Goal: Transaction & Acquisition: Purchase product/service

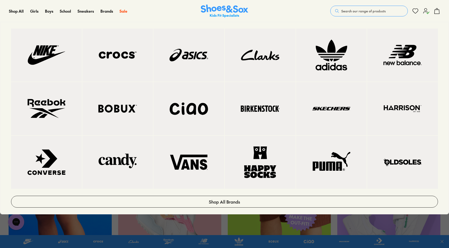
scroll to position [46, 0]
click at [51, 178] on img at bounding box center [46, 161] width 49 height 31
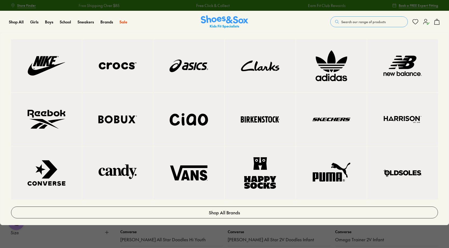
click at [59, 82] on img at bounding box center [46, 65] width 49 height 31
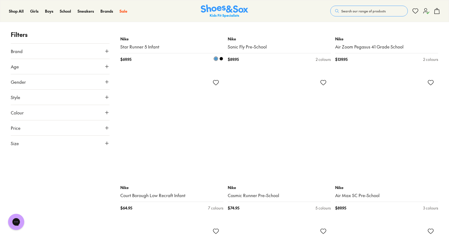
scroll to position [936, 0]
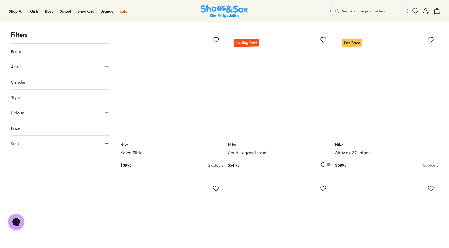
scroll to position [2910, 0]
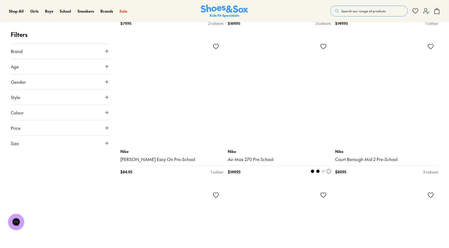
scroll to position [3803, 0]
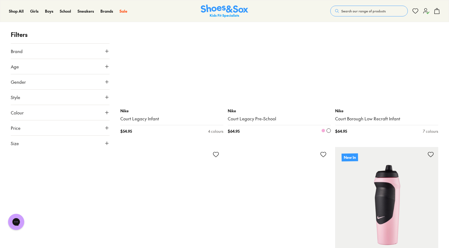
scroll to position [4937, 0]
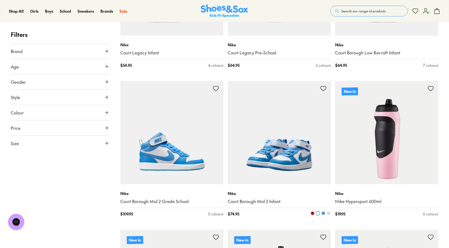
click at [284, 139] on img at bounding box center [279, 132] width 103 height 103
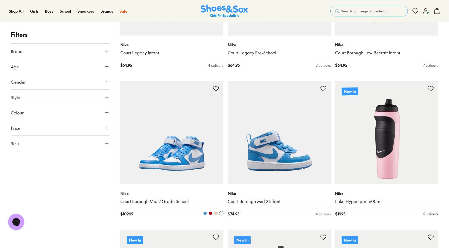
click at [167, 149] on img at bounding box center [171, 132] width 103 height 103
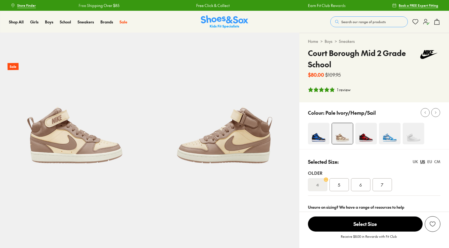
select select "*"
click at [389, 140] on img at bounding box center [390, 134] width 22 height 22
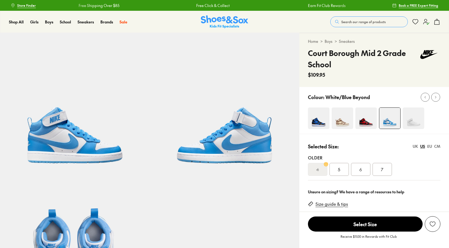
select select "*"
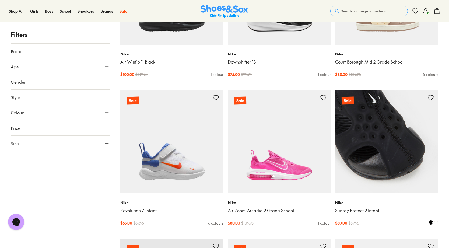
scroll to position [950, 0]
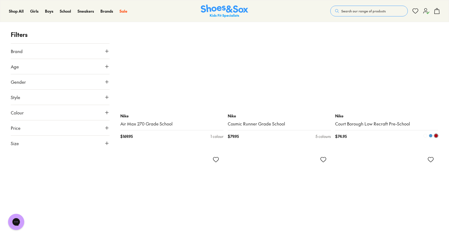
scroll to position [2159, 0]
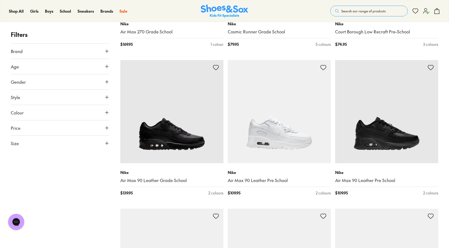
click at [108, 97] on use at bounding box center [106, 96] width 3 height 3
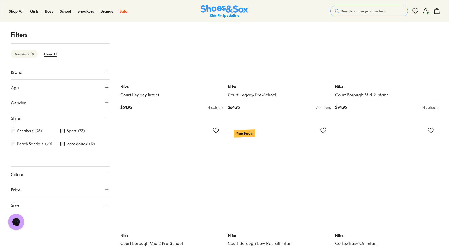
scroll to position [738, 0]
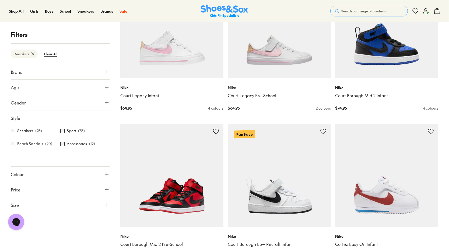
click at [168, 199] on img at bounding box center [171, 175] width 103 height 103
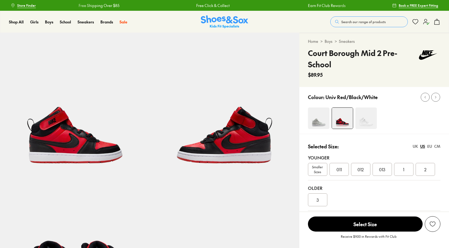
click at [371, 121] on div "Colour: Univ Red/Black/White" at bounding box center [374, 110] width 150 height 47
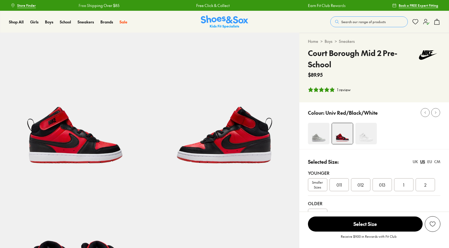
select select "*"
click at [367, 133] on img at bounding box center [366, 134] width 22 height 22
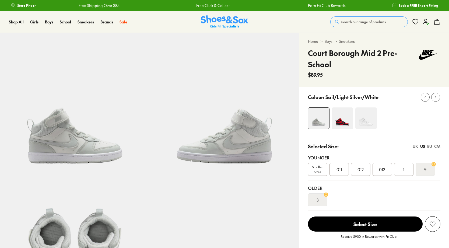
select select "*"
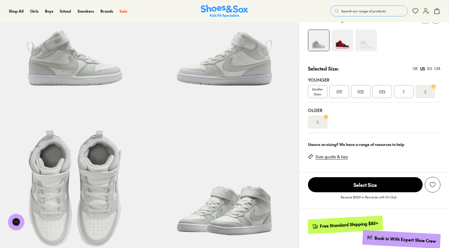
click at [405, 93] on div "1" at bounding box center [403, 91] width 19 height 13
